Goal: Transaction & Acquisition: Purchase product/service

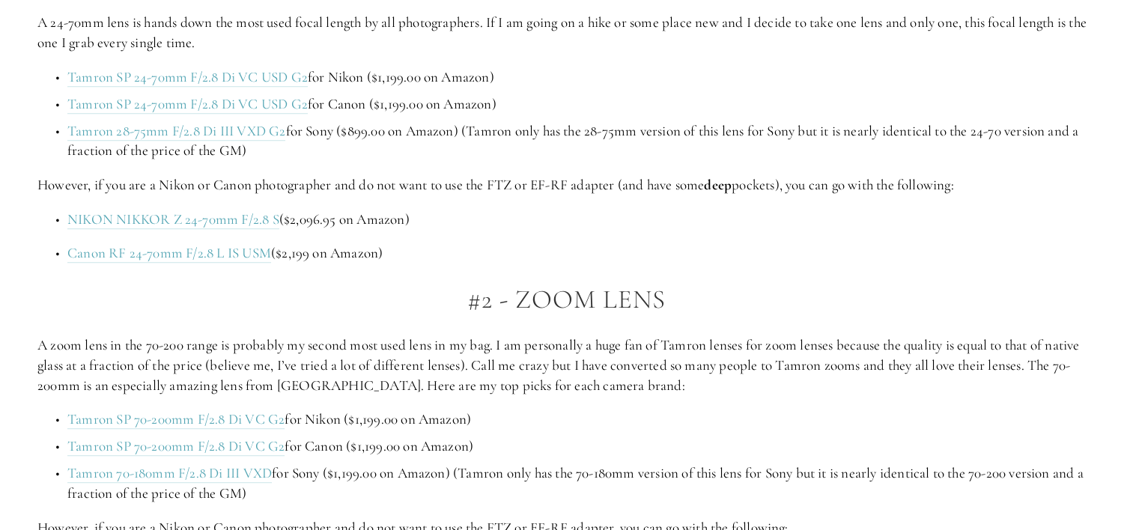
scroll to position [1123, 0]
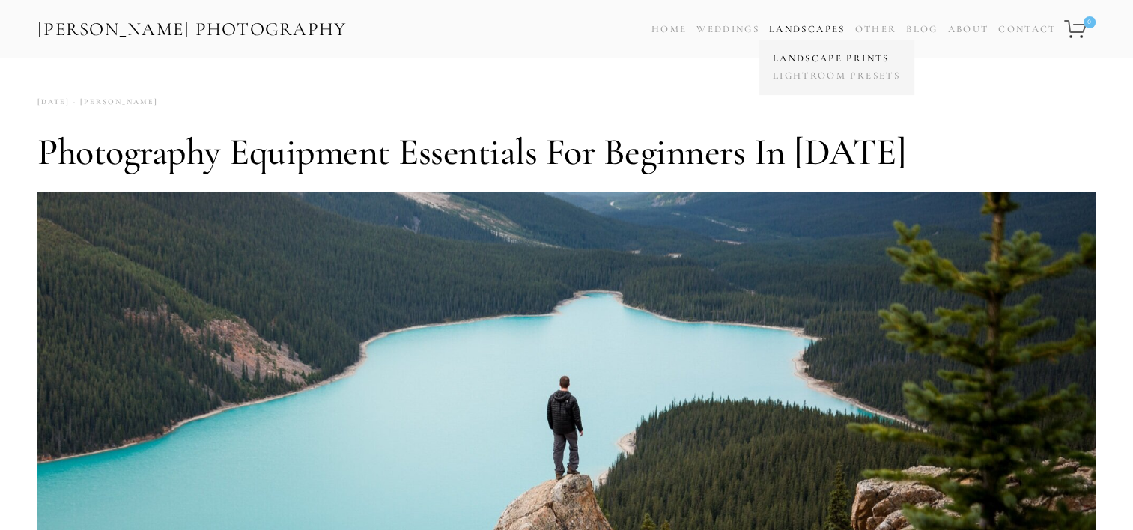
click at [808, 58] on link "Landscape Prints" at bounding box center [836, 58] width 135 height 17
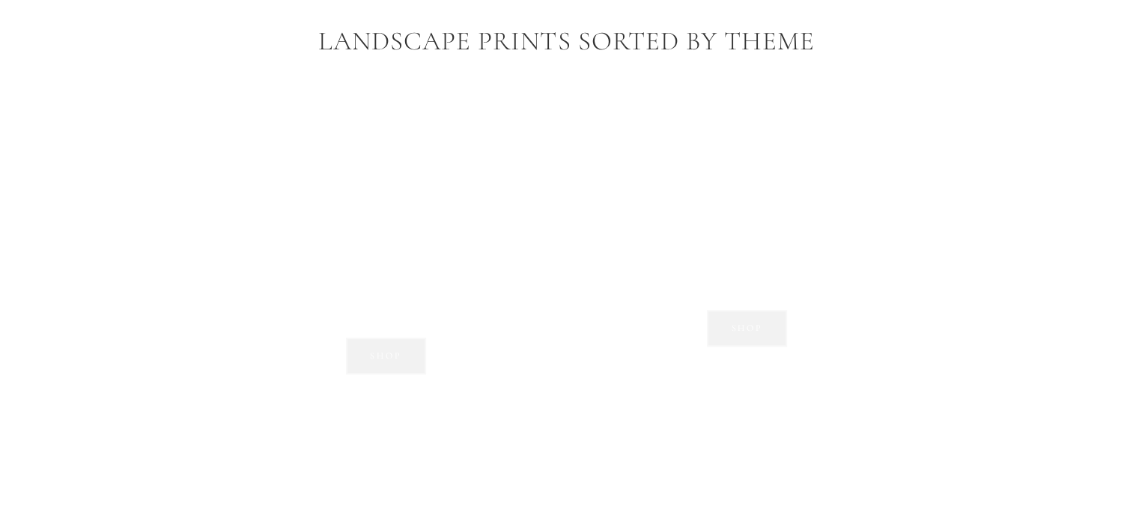
scroll to position [1273, 0]
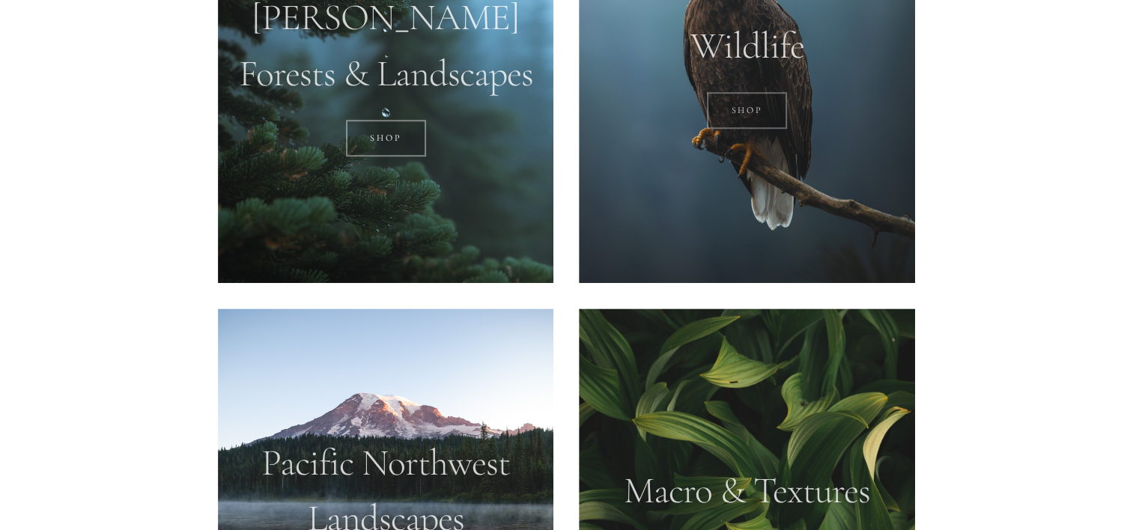
click at [743, 102] on link "SHOP" at bounding box center [747, 110] width 80 height 37
